Goal: Find specific page/section: Find specific page/section

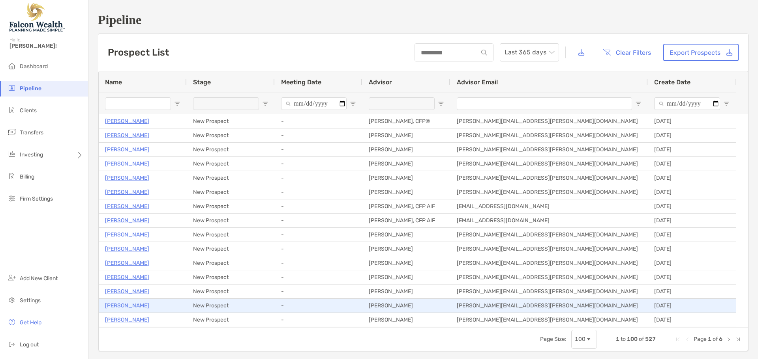
scroll to position [513, 0]
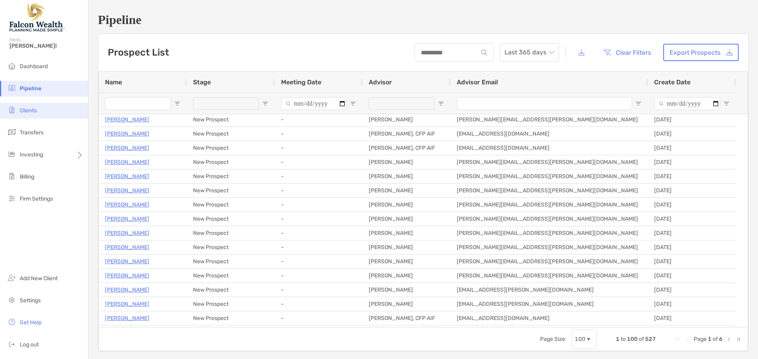
click at [32, 110] on span "Clients" at bounding box center [28, 110] width 17 height 7
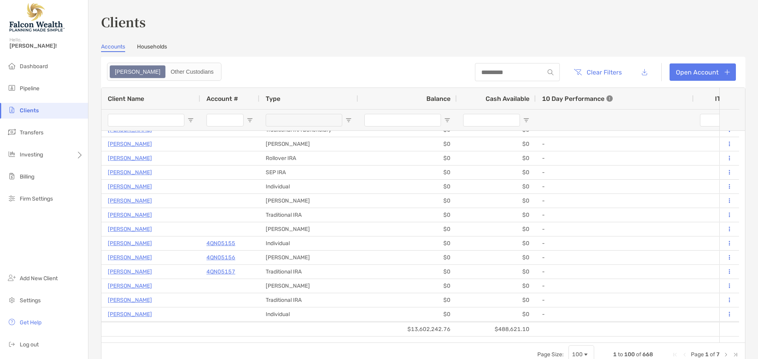
click at [225, 122] on input "Account # Filter Input" at bounding box center [224, 120] width 37 height 13
paste input "********"
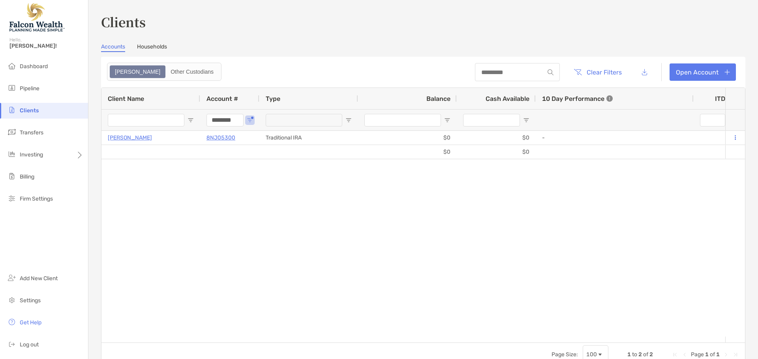
click at [451, 208] on div "Joan Lee Clark 8NJ05300 Traditional IRA $0 $0 - 0% 0% Completed Disabled Joan L…" at bounding box center [412, 234] width 623 height 206
click at [232, 120] on input "********" at bounding box center [224, 120] width 37 height 13
type input "*"
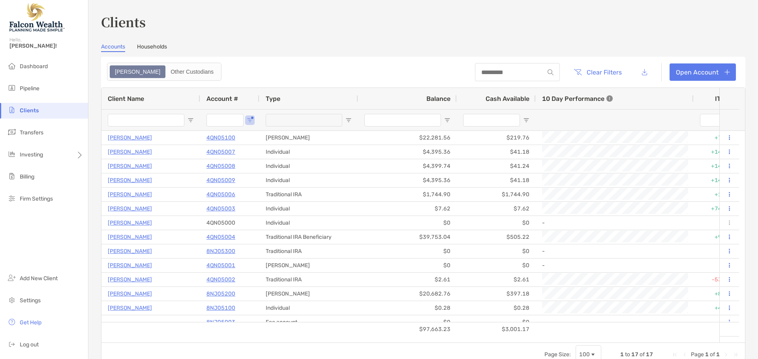
drag, startPoint x: 143, startPoint y: 116, endPoint x: 144, endPoint y: 125, distance: 8.7
click at [143, 117] on input "Client Name Filter Input" at bounding box center [146, 120] width 77 height 13
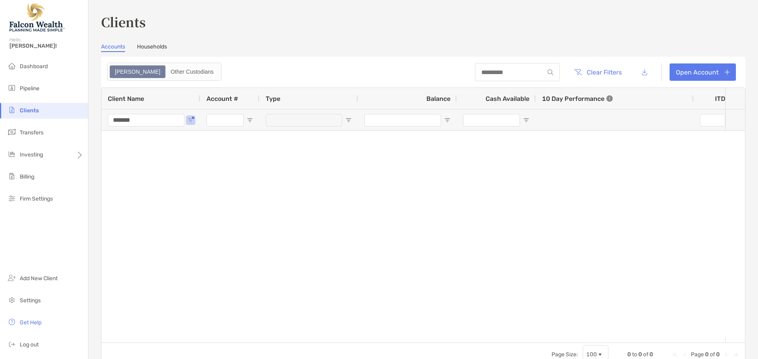
click at [169, 105] on div "Client Name" at bounding box center [151, 98] width 86 height 21
click at [150, 120] on input "*******" at bounding box center [146, 120] width 77 height 13
type input "*"
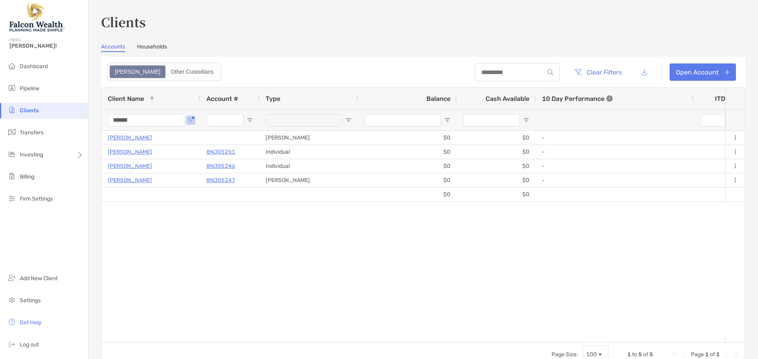
click at [147, 122] on input "******" at bounding box center [146, 120] width 77 height 13
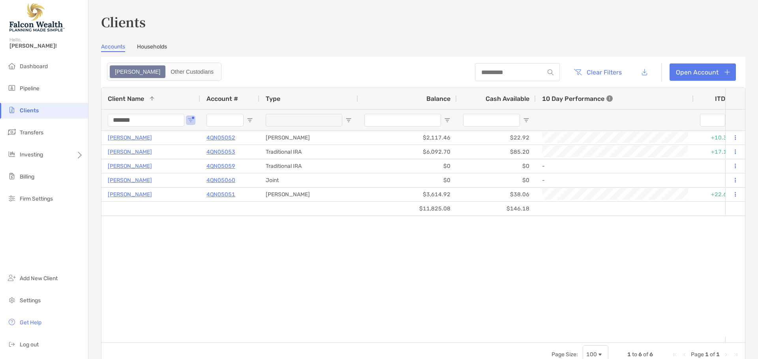
type input "*******"
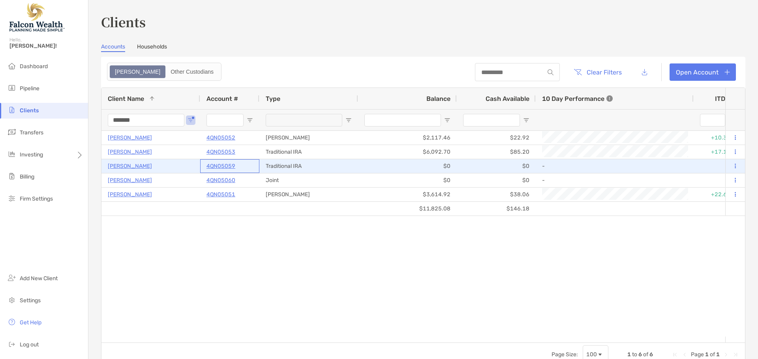
drag, startPoint x: 236, startPoint y: 167, endPoint x: 204, endPoint y: 168, distance: 31.2
click at [204, 168] on div "4QN05059" at bounding box center [229, 166] width 59 height 14
drag, startPoint x: 220, startPoint y: 166, endPoint x: 201, endPoint y: 168, distance: 19.0
click at [201, 168] on div "4QN05059" at bounding box center [229, 166] width 59 height 14
click at [127, 167] on p "Victoria Perales" at bounding box center [130, 166] width 44 height 10
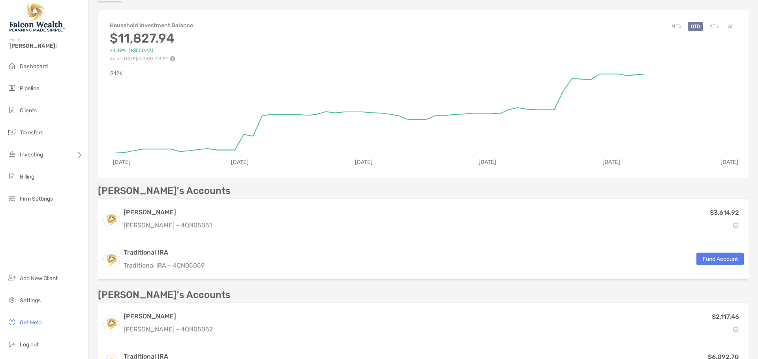
scroll to position [79, 0]
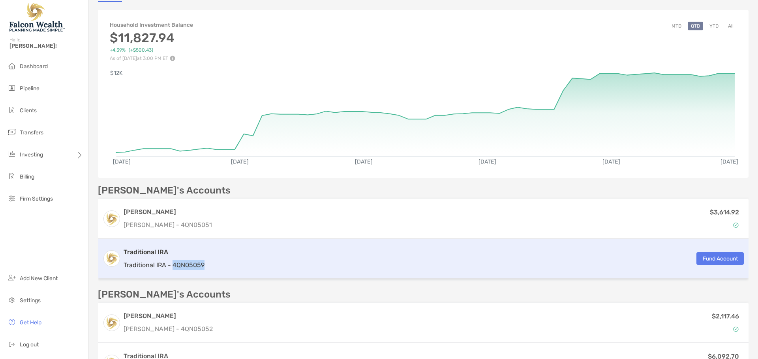
drag, startPoint x: 206, startPoint y: 265, endPoint x: 174, endPoint y: 268, distance: 32.5
click at [174, 268] on div "Traditional IRA Traditional IRA - 4QN05059 Fund Account" at bounding box center [423, 259] width 650 height 40
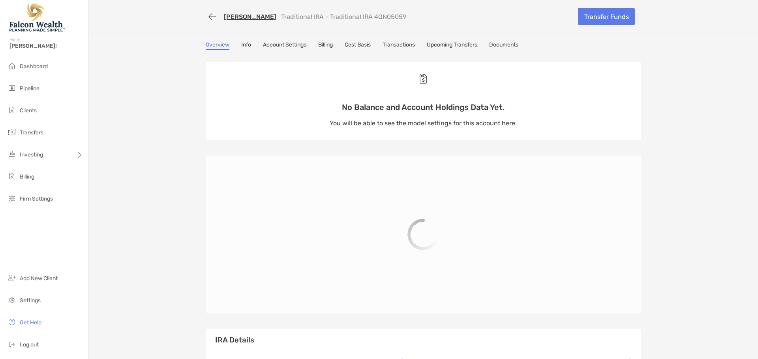
drag, startPoint x: 382, startPoint y: 18, endPoint x: 365, endPoint y: 21, distance: 17.5
click at [365, 21] on div "Victoria Perales Traditional IRA - Traditional IRA 4QN05059" at bounding box center [389, 16] width 366 height 15
click at [404, 17] on div "Victoria Perales Traditional IRA - Traditional IRA 4QN05059" at bounding box center [389, 16] width 366 height 15
drag, startPoint x: 396, startPoint y: 18, endPoint x: 365, endPoint y: 19, distance: 30.8
click at [365, 19] on div "Victoria Perales Traditional IRA - Traditional IRA 4QN05059" at bounding box center [389, 16] width 366 height 15
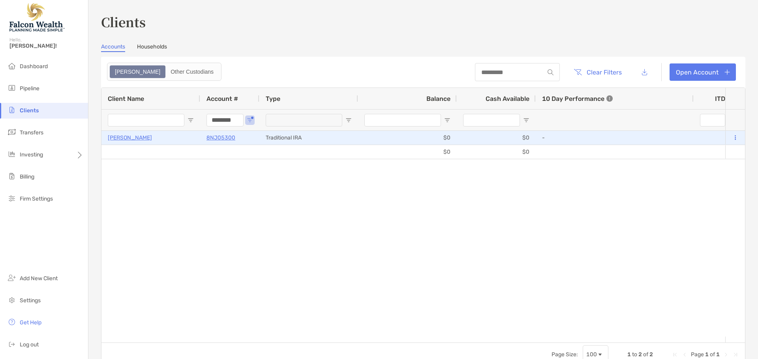
click at [129, 139] on p "[PERSON_NAME]" at bounding box center [130, 138] width 44 height 10
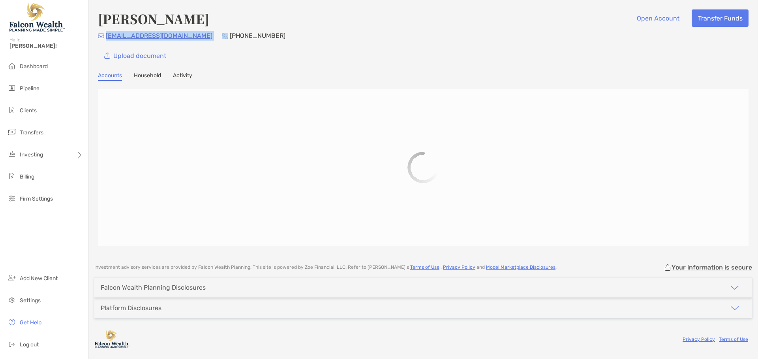
drag, startPoint x: 171, startPoint y: 38, endPoint x: 106, endPoint y: 41, distance: 64.8
click at [106, 41] on div "[PERSON_NAME] Open Account Transfer Funds [EMAIL_ADDRESS][DOMAIN_NAME] [PHONE_N…" at bounding box center [423, 36] width 650 height 55
